Goal: Navigation & Orientation: Find specific page/section

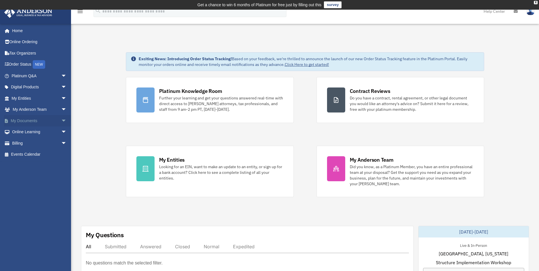
click at [61, 121] on span "arrow_drop_down" at bounding box center [66, 121] width 11 height 12
click at [61, 98] on span "arrow_drop_down" at bounding box center [66, 99] width 11 height 12
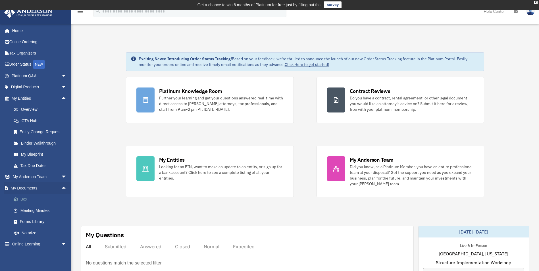
click at [26, 198] on link "Box" at bounding box center [41, 199] width 67 height 11
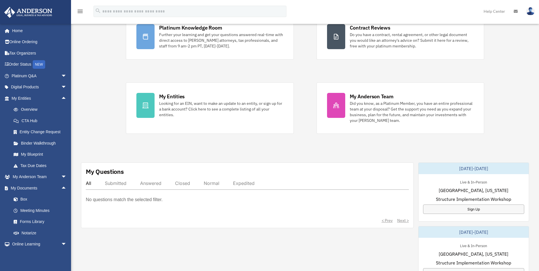
scroll to position [85, 0]
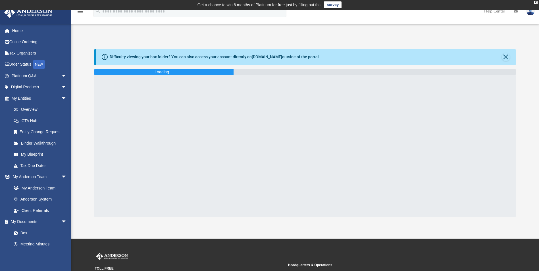
click at [280, 102] on div at bounding box center [304, 146] width 421 height 142
click at [248, 91] on div at bounding box center [304, 146] width 421 height 142
click at [358, 68] on div "Difficulty viewing your box folder? You can also access your account directly o…" at bounding box center [304, 133] width 421 height 168
click at [25, 234] on link "Box" at bounding box center [41, 232] width 67 height 11
click at [61, 97] on span "arrow_drop_down" at bounding box center [66, 99] width 11 height 12
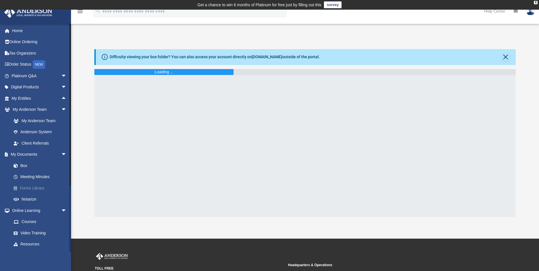
click at [38, 189] on link "Forms Library" at bounding box center [41, 187] width 67 height 11
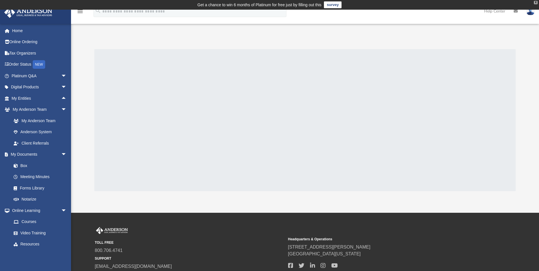
click at [536, 2] on div "X" at bounding box center [536, 2] width 4 height 3
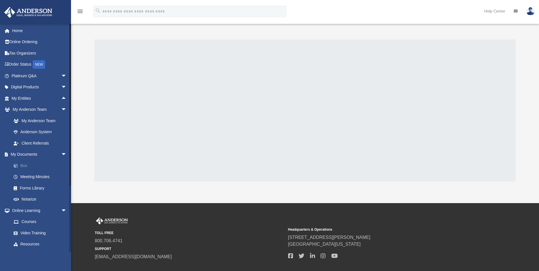
click at [24, 166] on link "Box" at bounding box center [41, 165] width 67 height 11
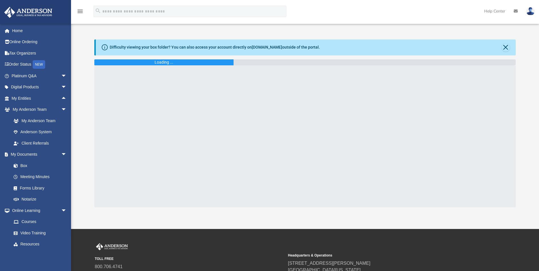
click at [239, 63] on div "Loading ..." at bounding box center [304, 62] width 421 height 6
click at [17, 32] on link "Home" at bounding box center [39, 30] width 71 height 11
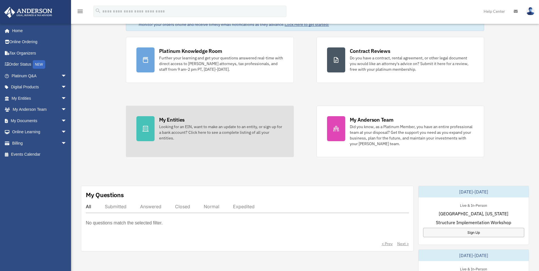
scroll to position [28, 0]
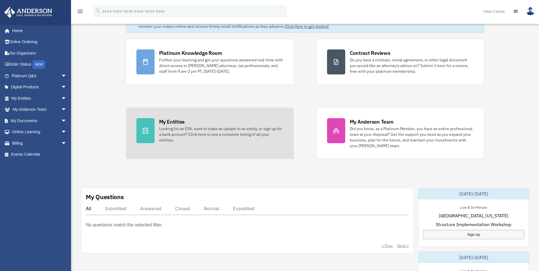
click at [174, 121] on div "My Entities" at bounding box center [172, 121] width 26 height 7
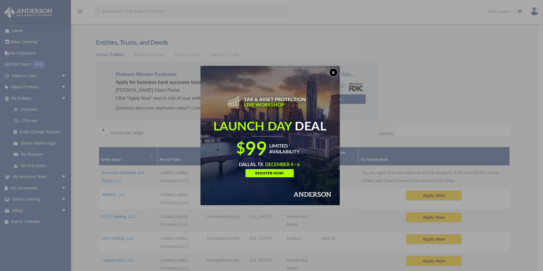
click at [335, 74] on button "x" at bounding box center [333, 72] width 9 height 9
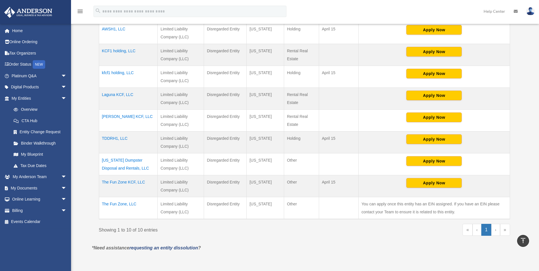
scroll to position [171, 0]
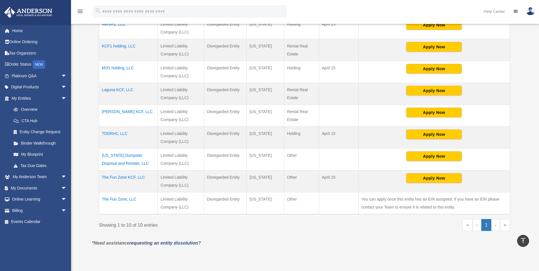
click at [120, 200] on td "The Fun Zone, LLC" at bounding box center [128, 203] width 59 height 22
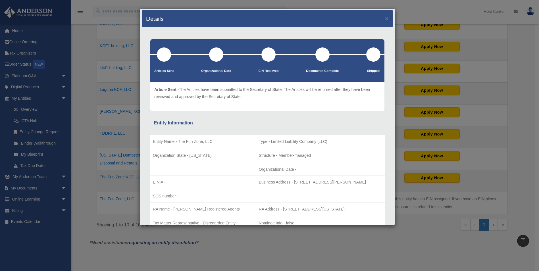
scroll to position [0, 0]
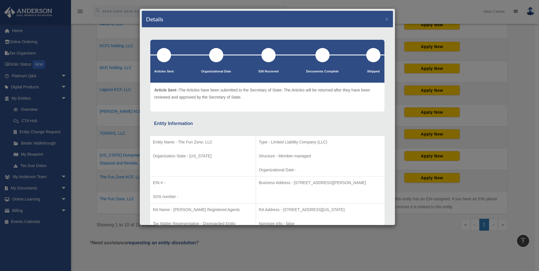
click at [312, 248] on div "Details × Articles Sent Organizational Date" at bounding box center [269, 135] width 539 height 271
